Goal: Find specific page/section: Find specific page/section

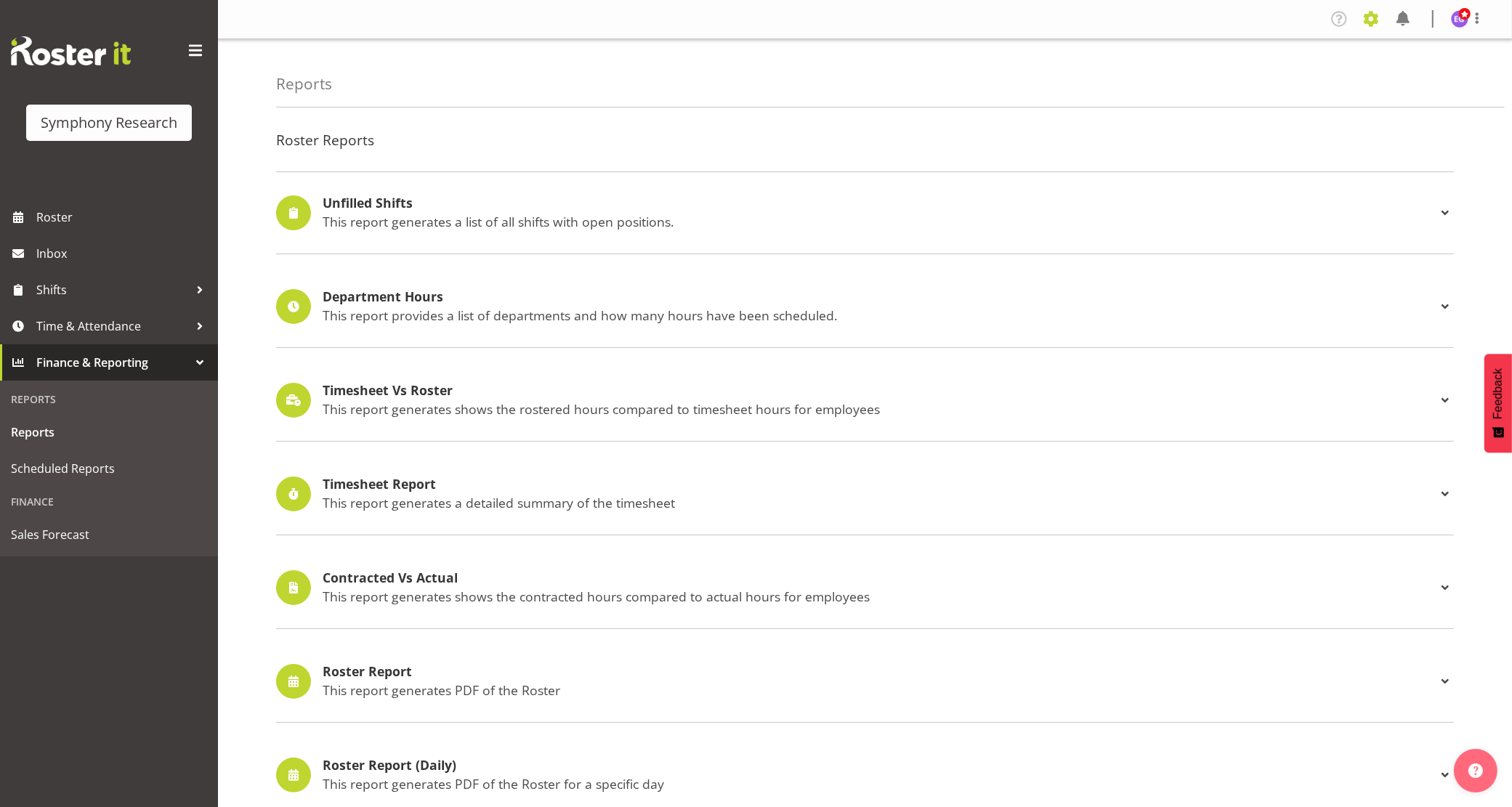
click at [1371, 15] on span at bounding box center [1371, 18] width 23 height 23
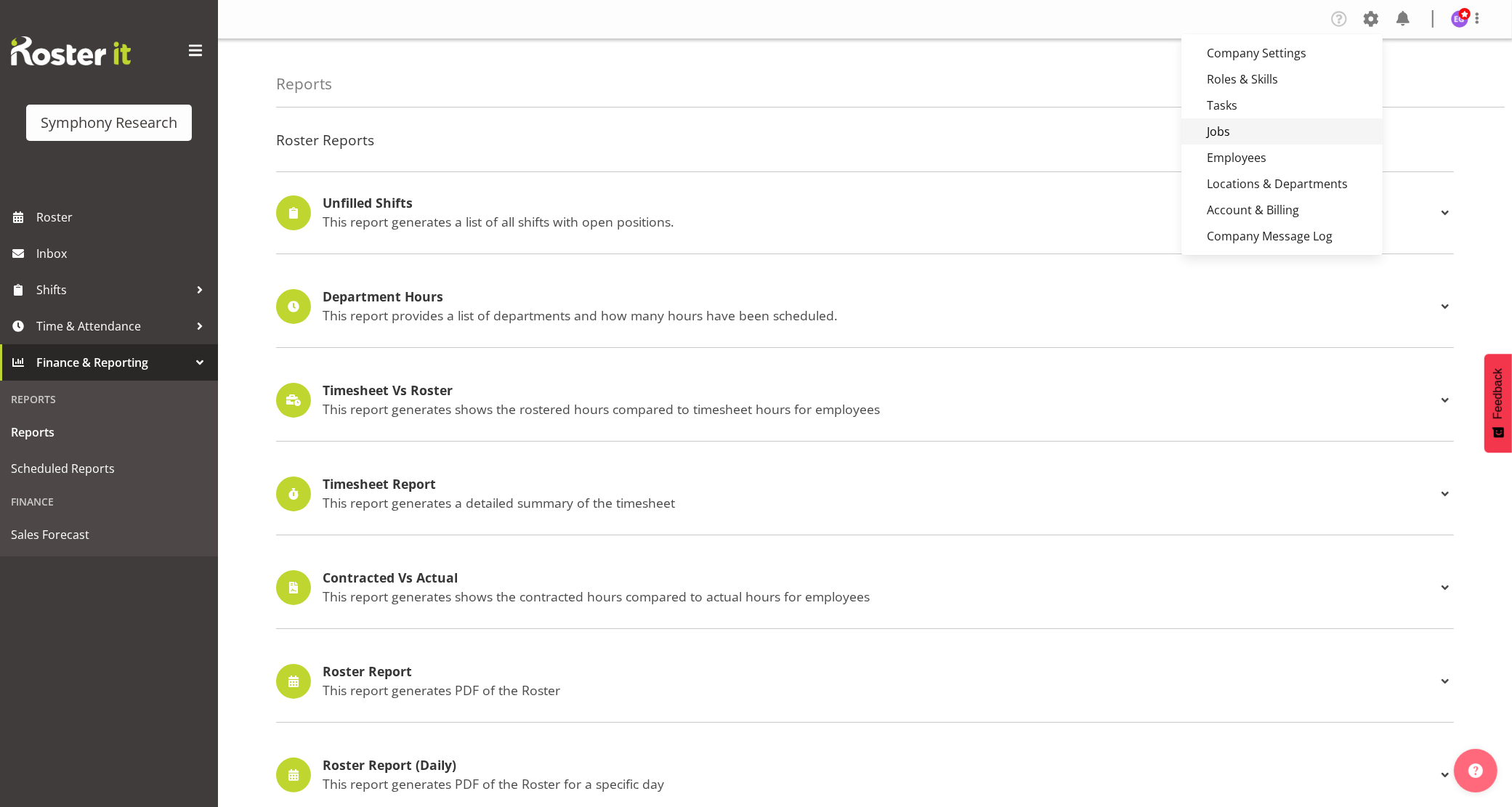
click at [1215, 135] on link "Jobs" at bounding box center [1282, 131] width 201 height 26
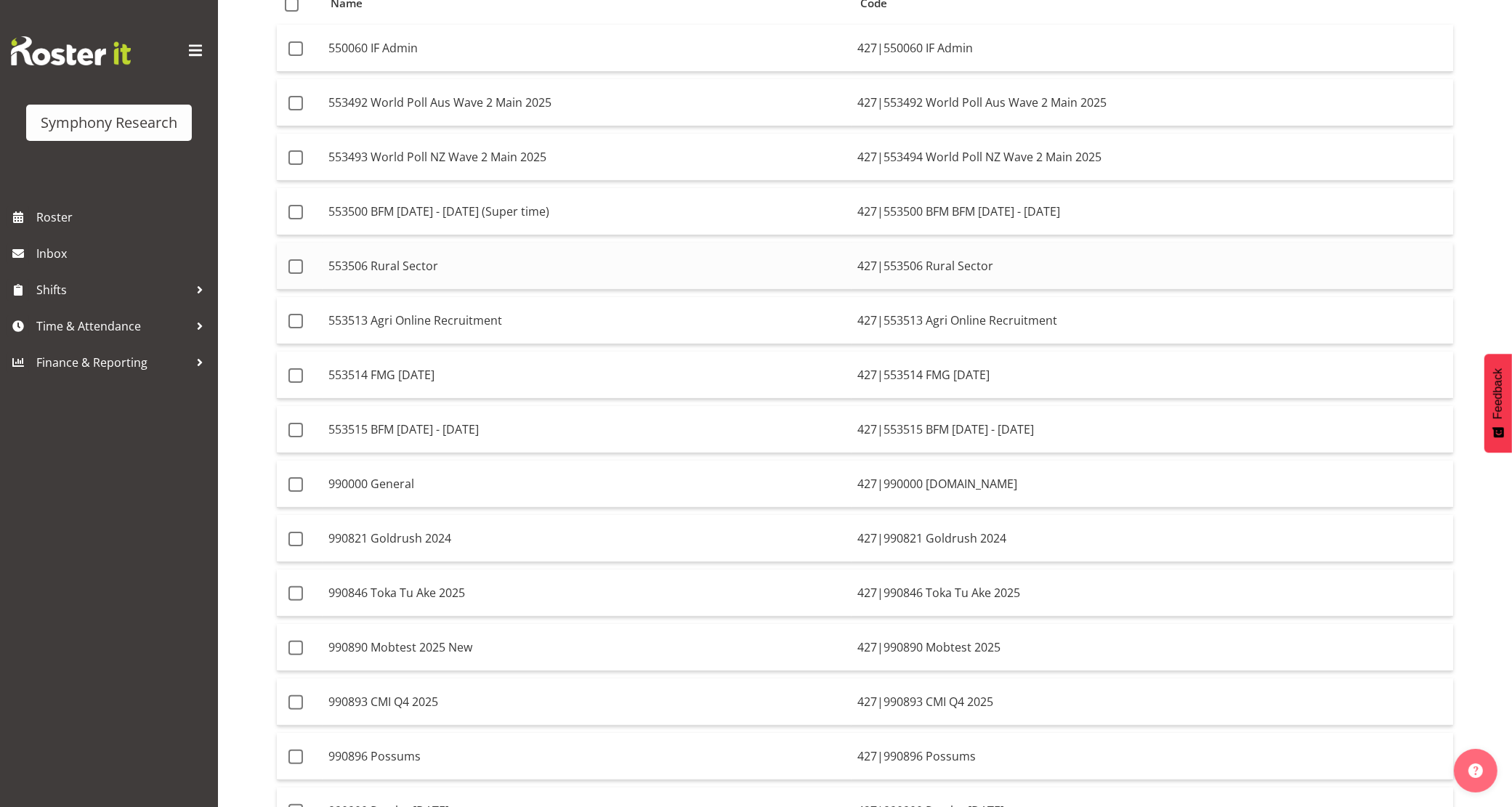
scroll to position [182, 0]
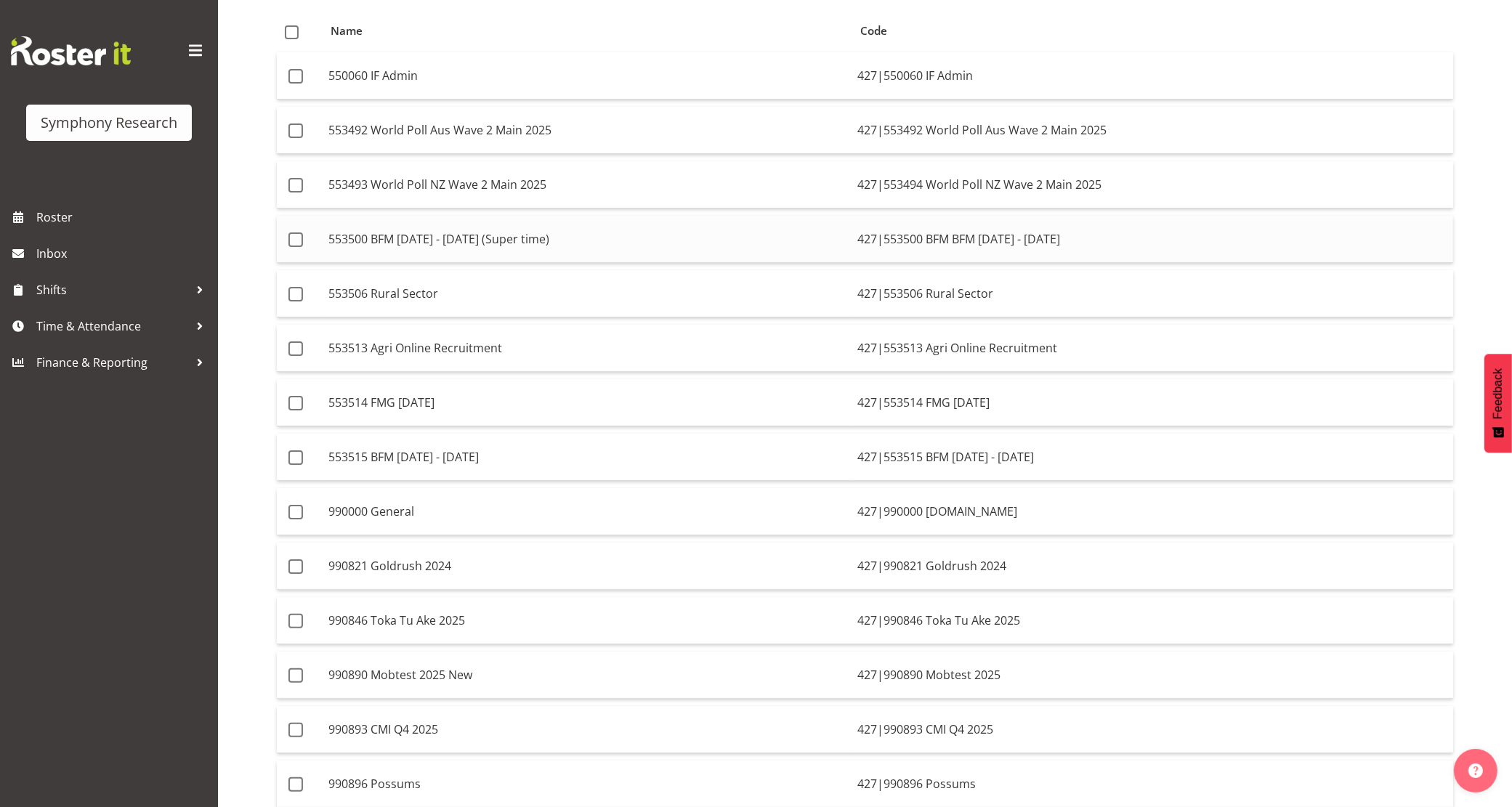
click at [598, 240] on td "553500 BFM Jul - Sep 2025 (Super time)" at bounding box center [588, 239] width 529 height 48
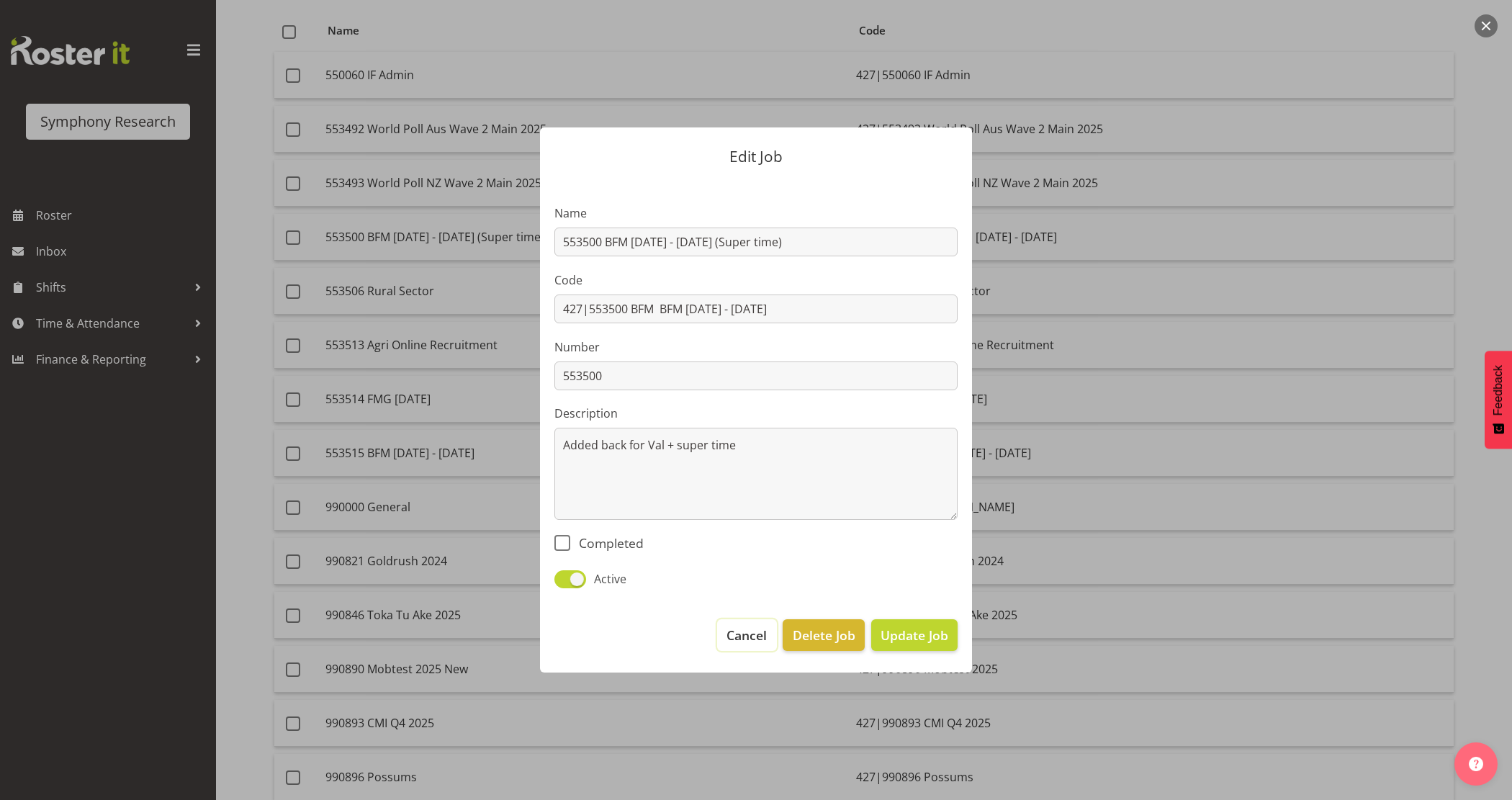
click at [733, 642] on span "Cancel" at bounding box center [746, 635] width 40 height 19
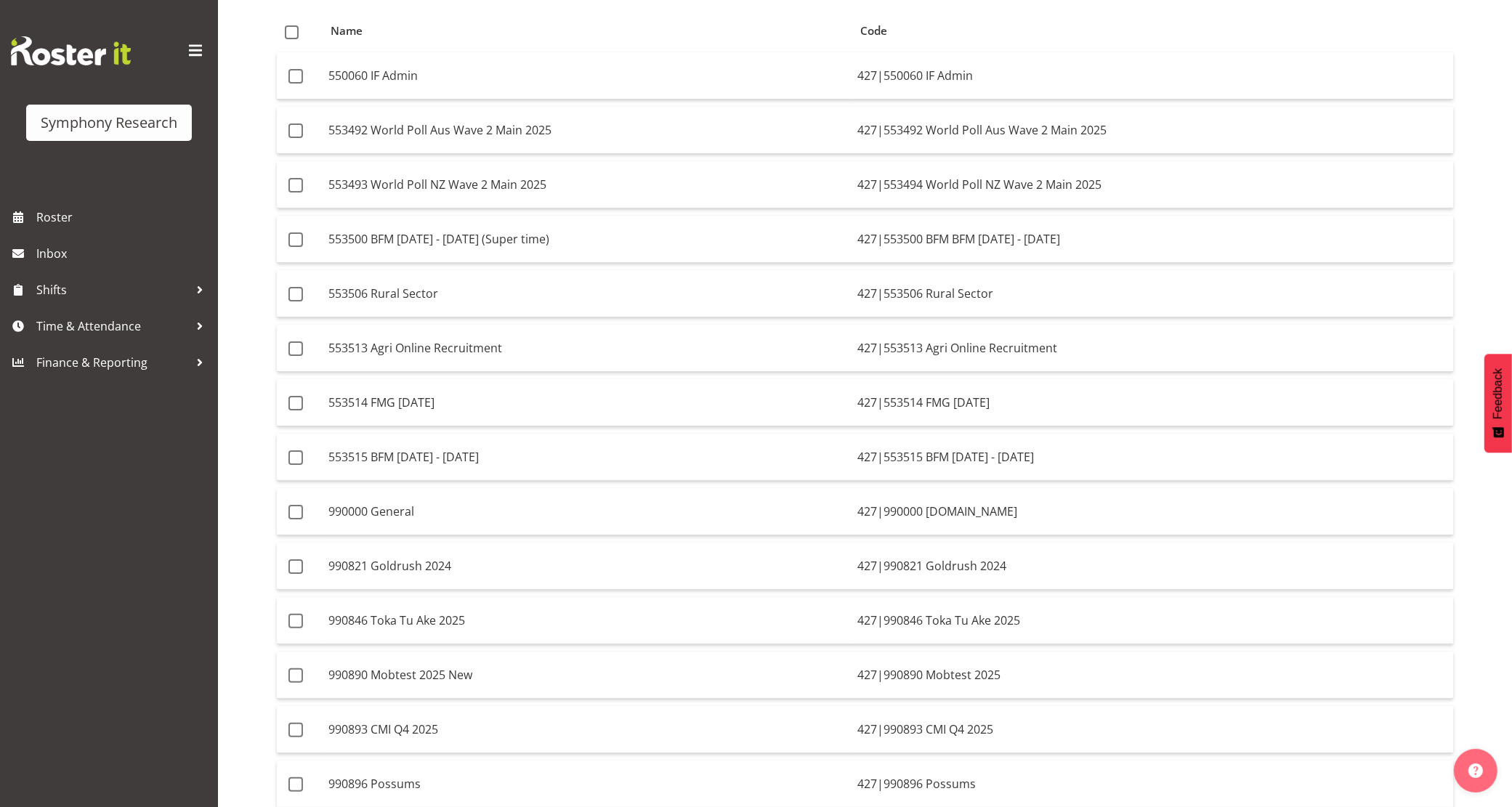
click at [740, 647] on table "Name Code 550060 IF Admin 427|550060 IF Admin 553492 World Poll Aus Wave 2 Main…" at bounding box center [865, 521] width 1178 height 1024
drag, startPoint x: 594, startPoint y: 259, endPoint x: 598, endPoint y: 473, distance: 214.0
click at [598, 473] on tbody "550060 IF Admin 427|550060 IF Admin 553492 World Poll Aus Wave 2 Main 2025 427|…" at bounding box center [865, 539] width 1177 height 973
click at [598, 473] on td "553515 BFM Oct - Dec 2025" at bounding box center [588, 457] width 529 height 48
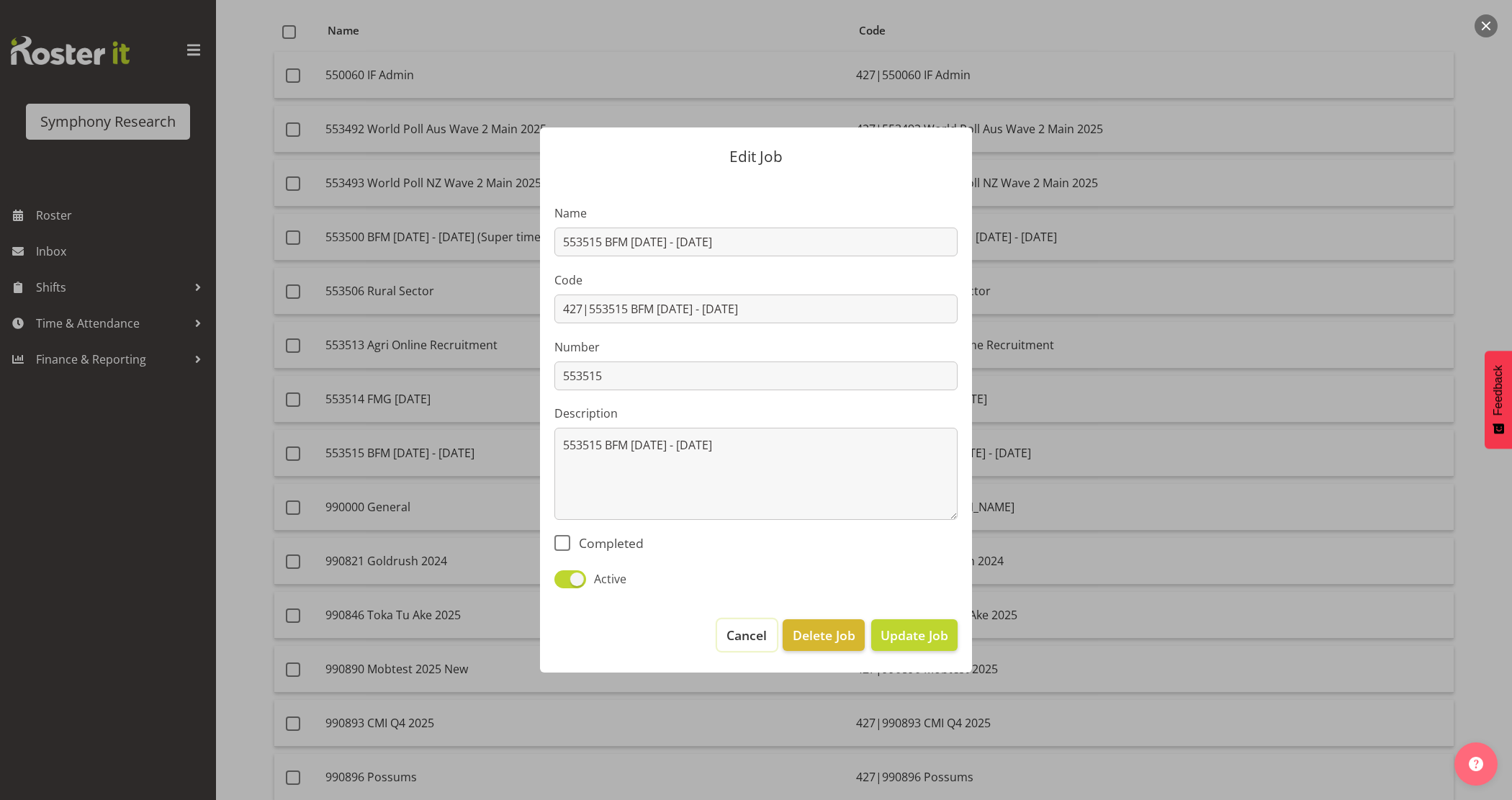
click at [742, 642] on span "Cancel" at bounding box center [746, 635] width 40 height 19
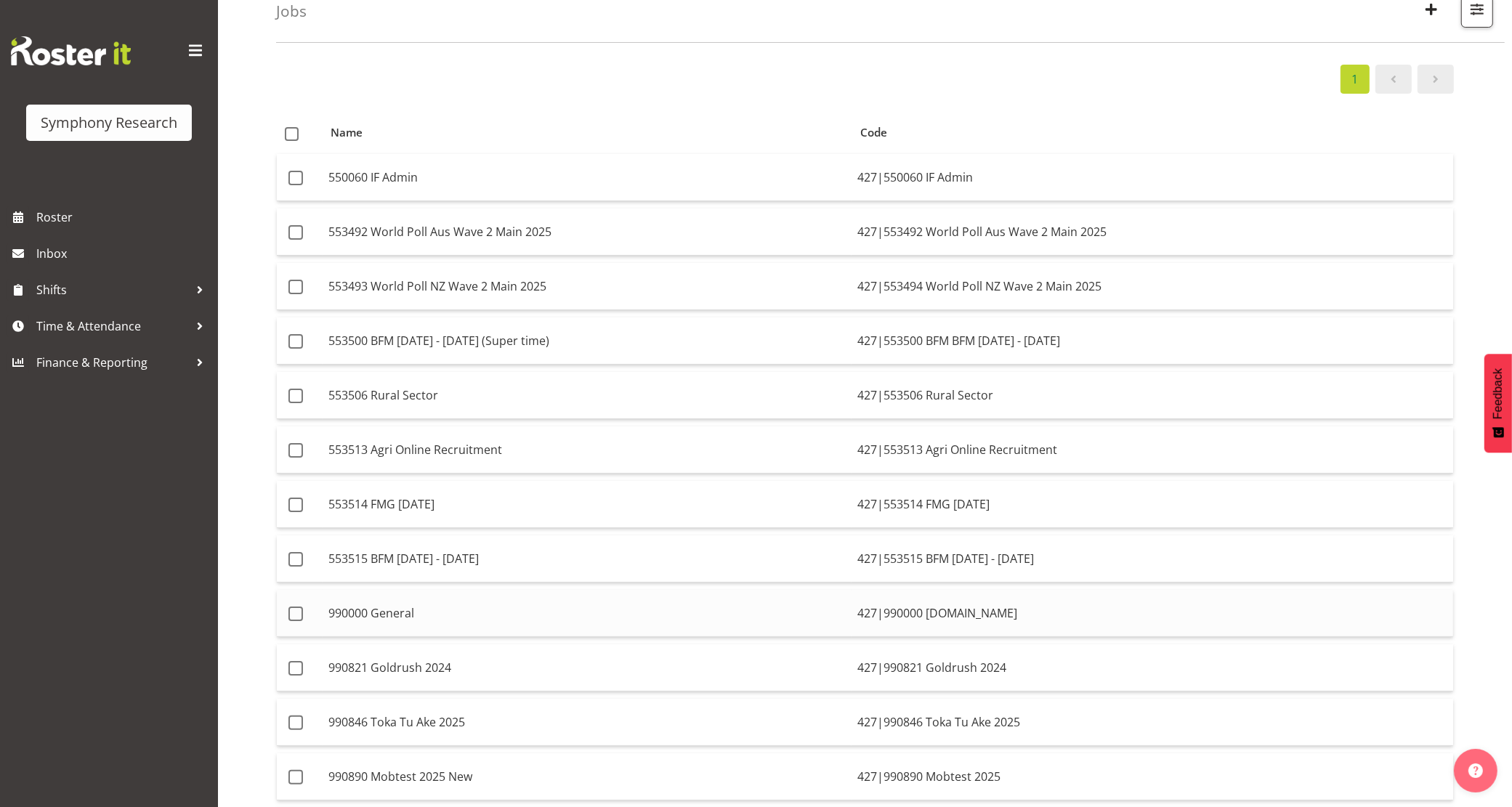
scroll to position [0, 0]
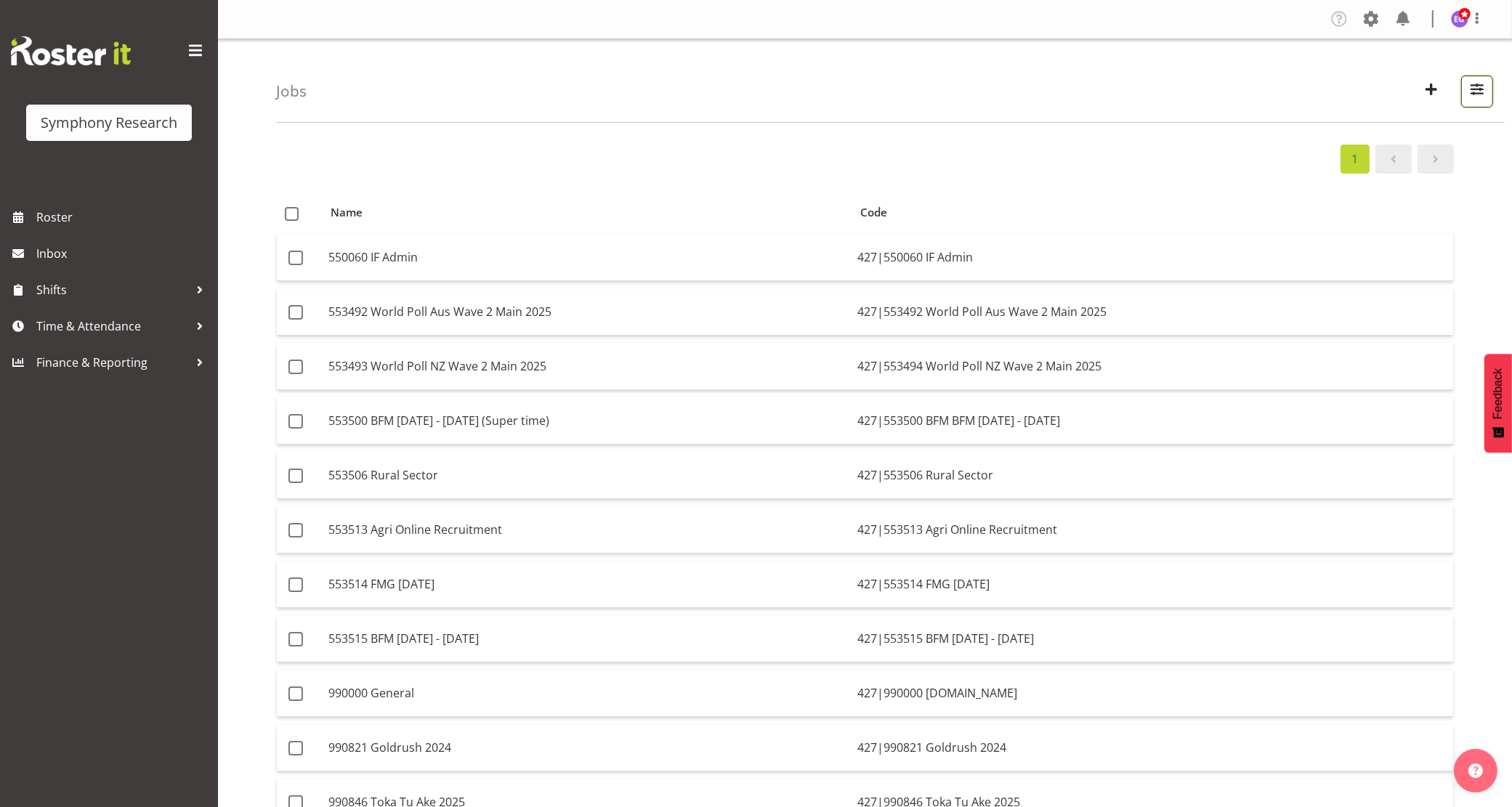
click at [1479, 97] on span "button" at bounding box center [1477, 89] width 19 height 19
click at [1360, 227] on span "Showing running jobs" at bounding box center [1386, 232] width 119 height 16
click at [1296, 227] on input "Showing running jobs" at bounding box center [1291, 232] width 9 height 9
checkbox input "true"
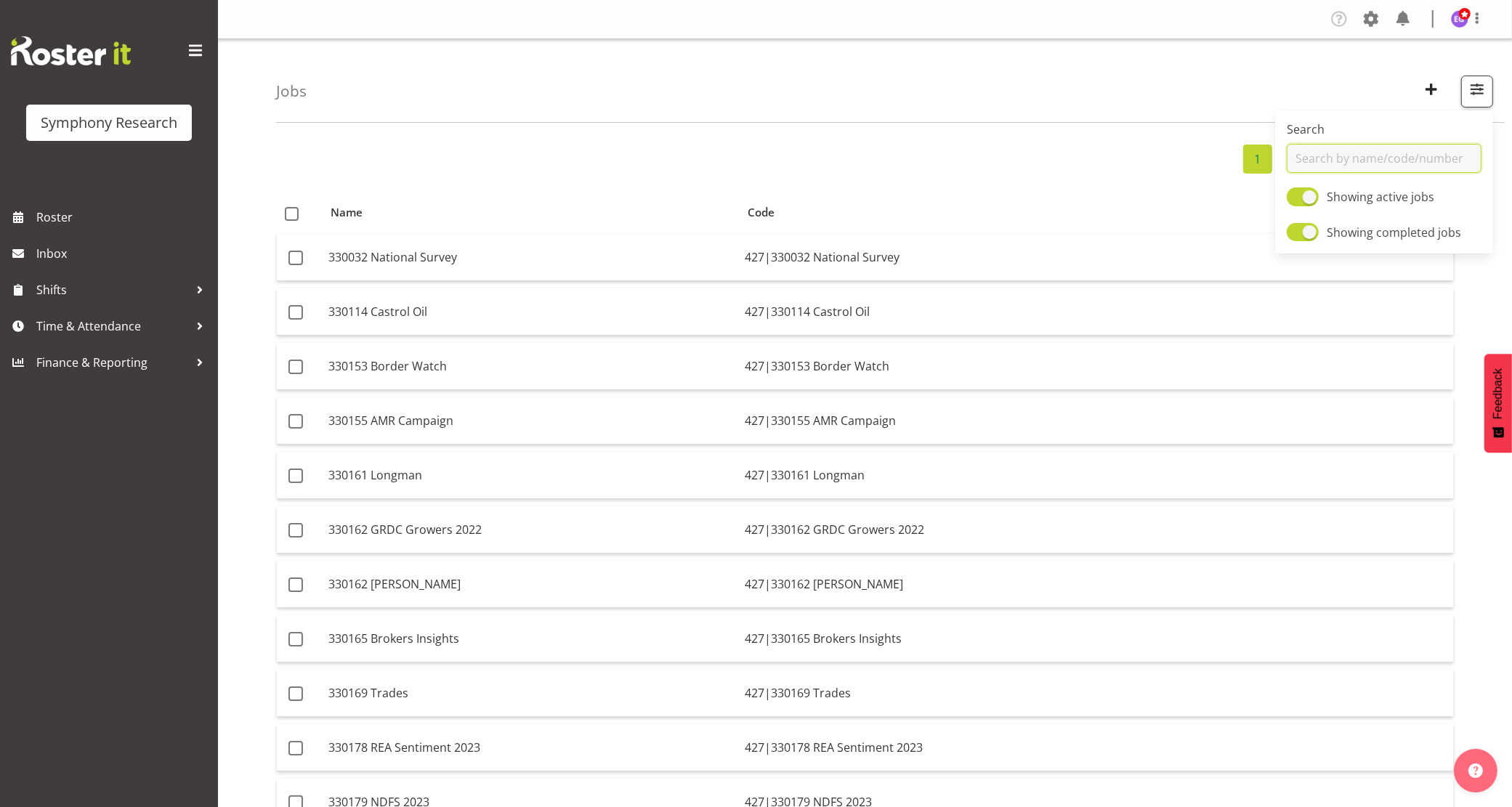
click at [1349, 157] on input "text" at bounding box center [1384, 159] width 195 height 29
type input "RAMBO"
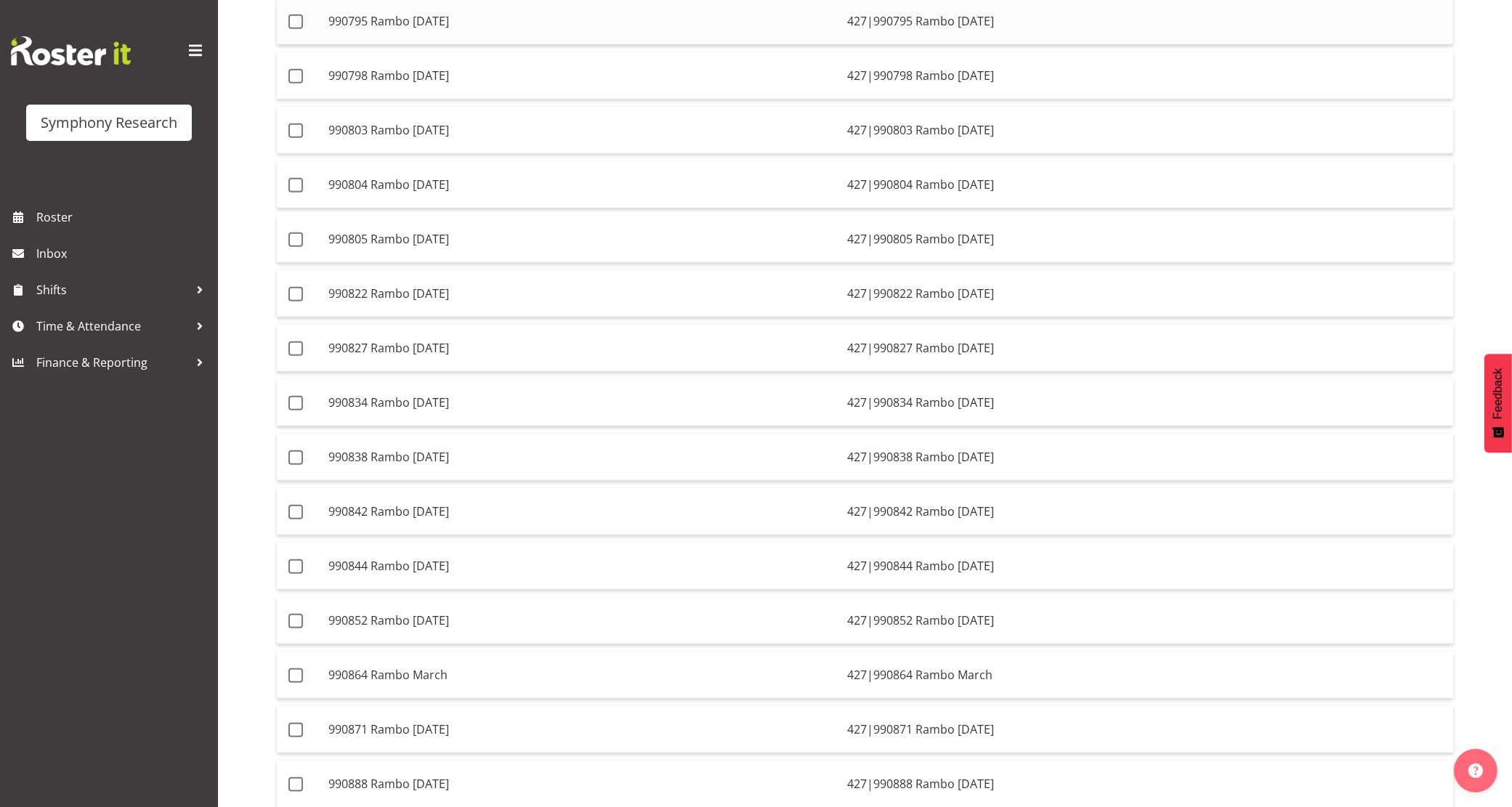
scroll to position [1394, 0]
